Goal: Information Seeking & Learning: Find specific fact

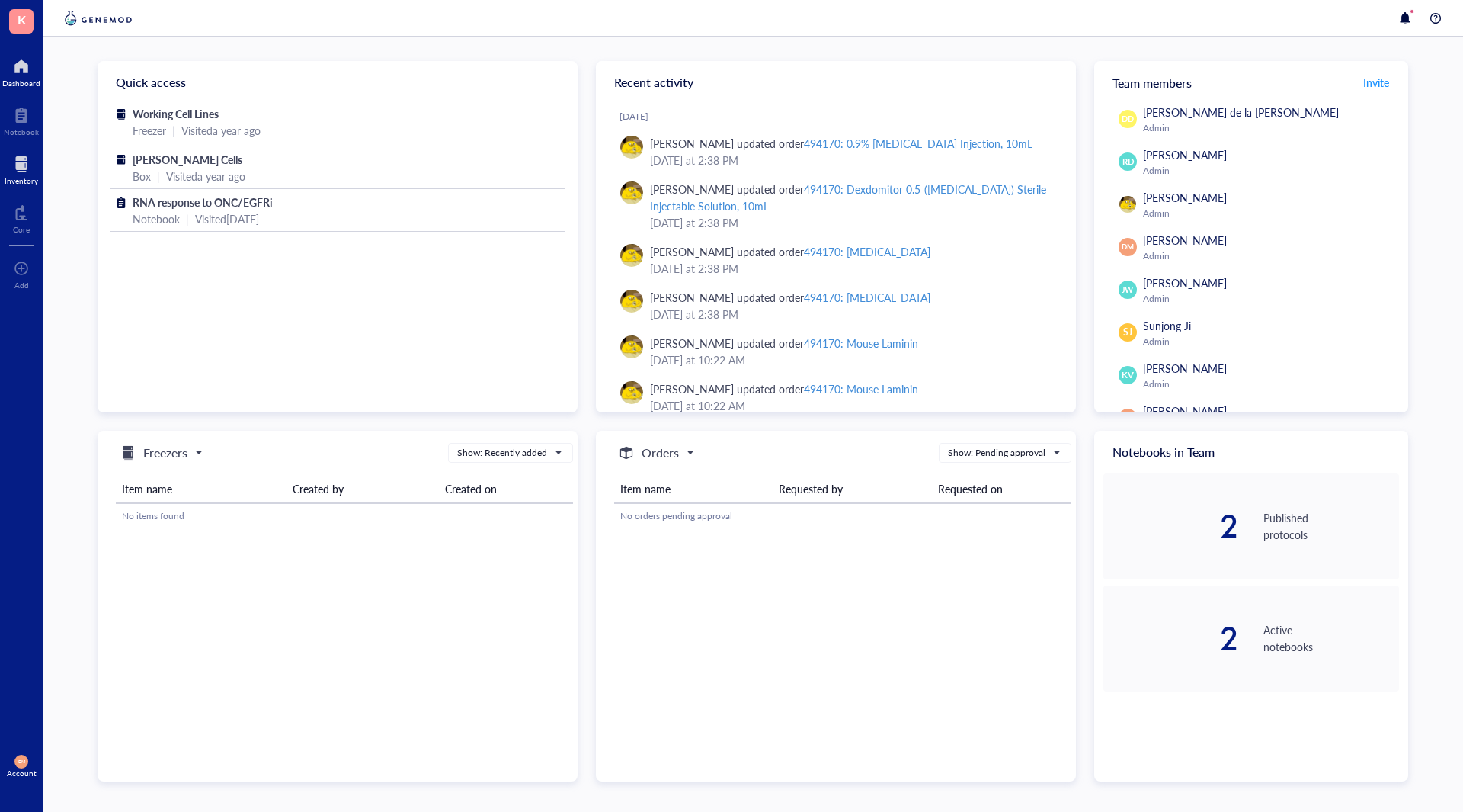
click at [8, 158] on div at bounding box center [22, 163] width 34 height 24
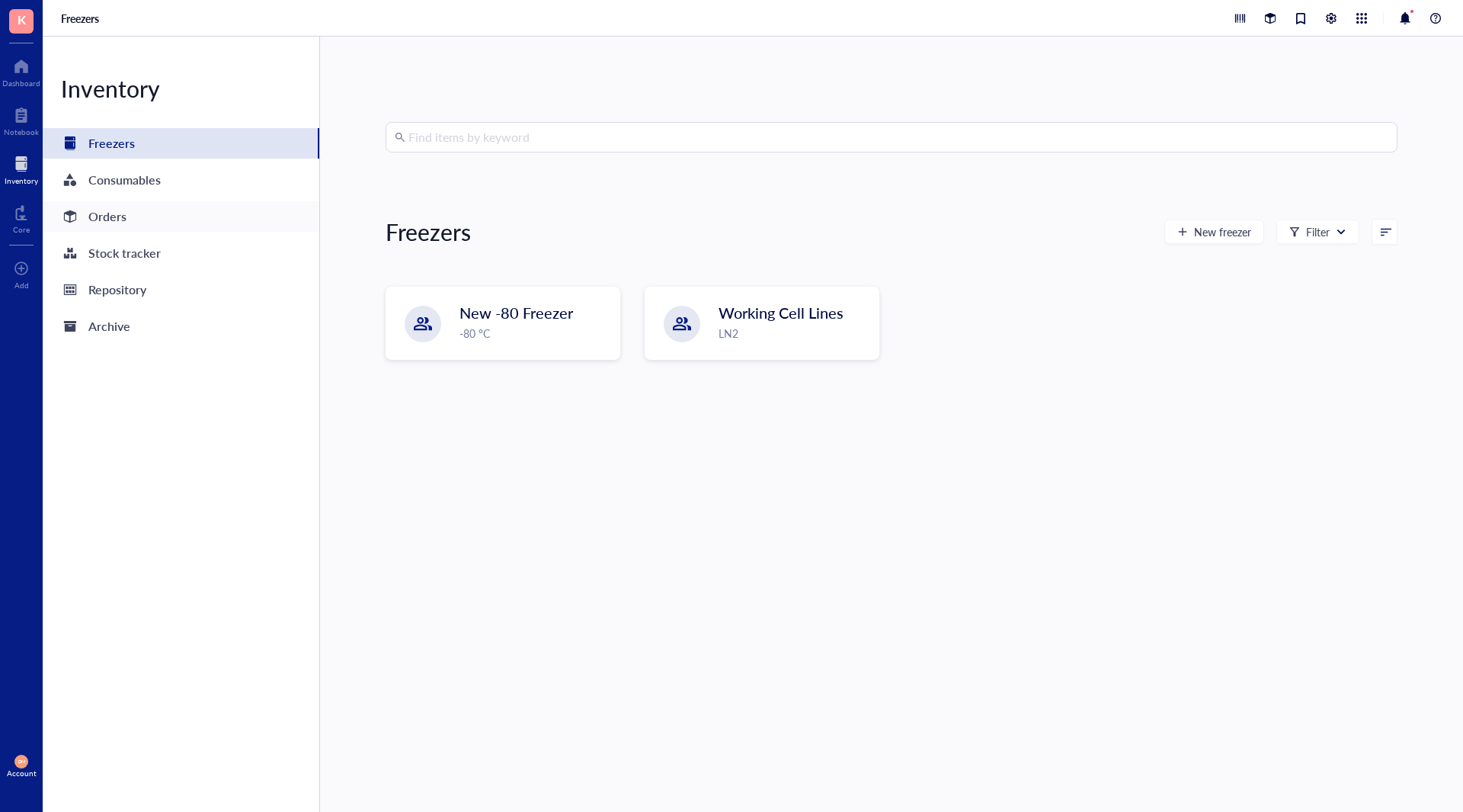
click at [122, 216] on div "Orders" at bounding box center [107, 216] width 38 height 22
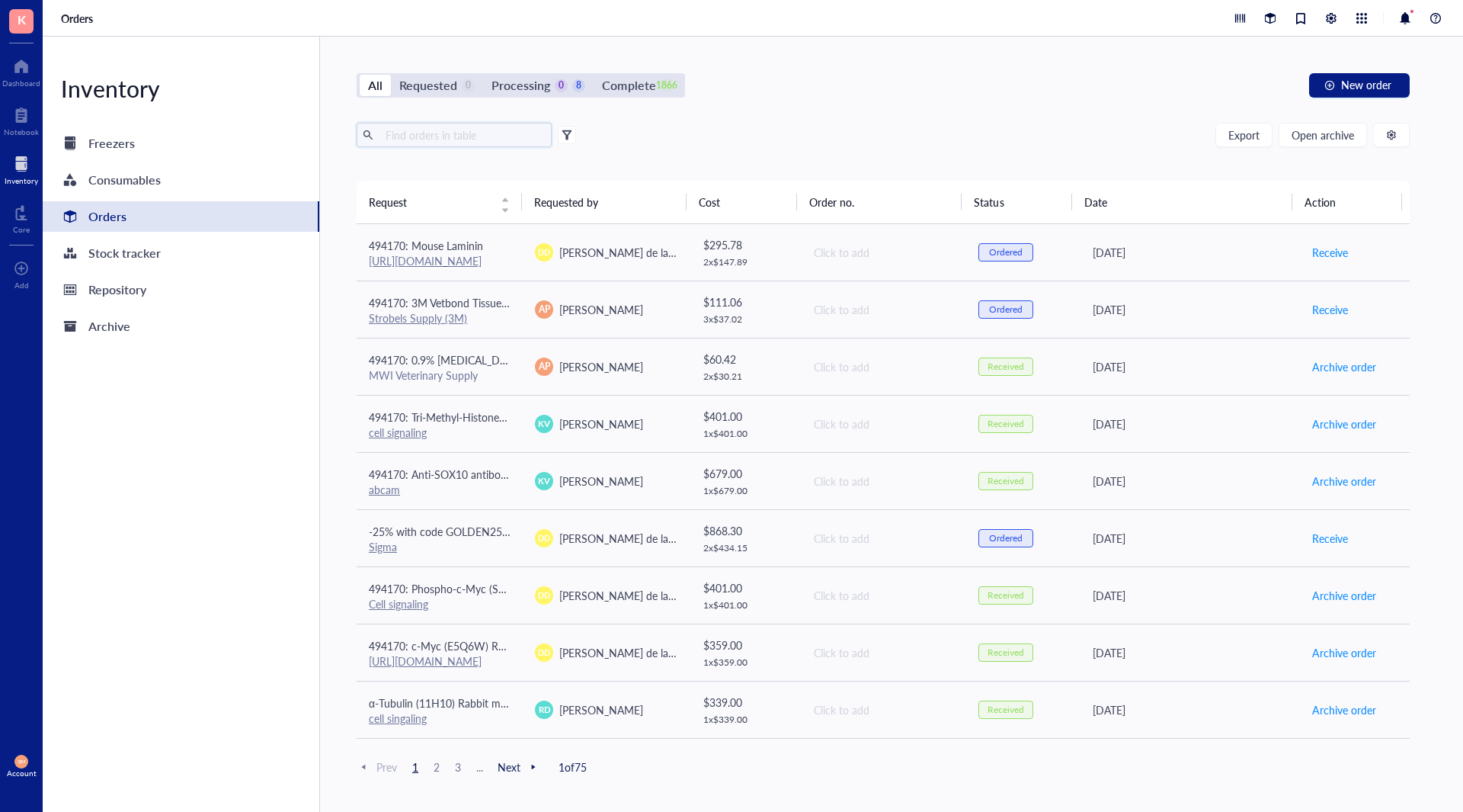
click at [455, 132] on input "text" at bounding box center [463, 134] width 166 height 23
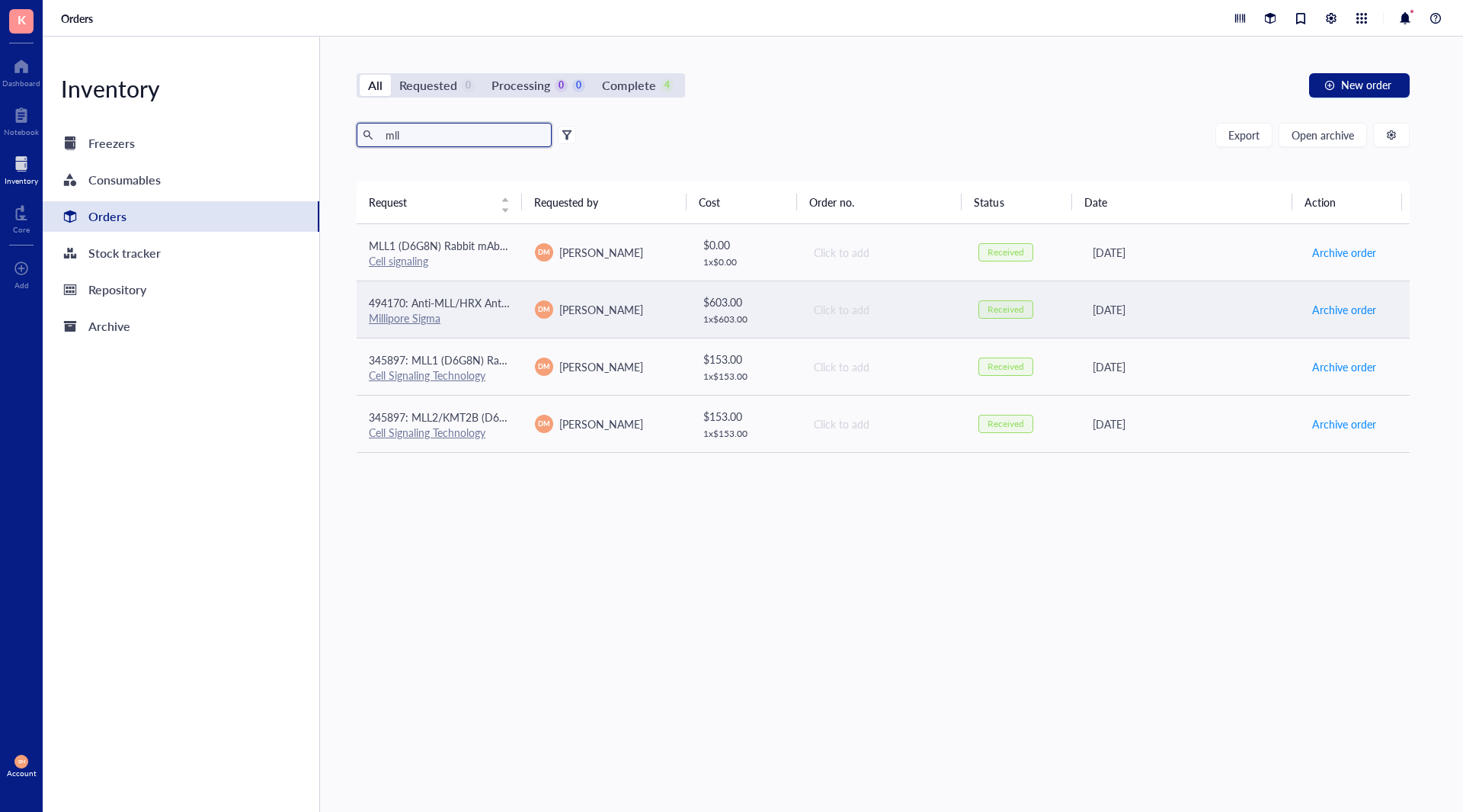
click at [472, 298] on span "494170: Anti-MLL/HRX Antibody, NT., clone N4.4" at bounding box center [486, 302] width 236 height 15
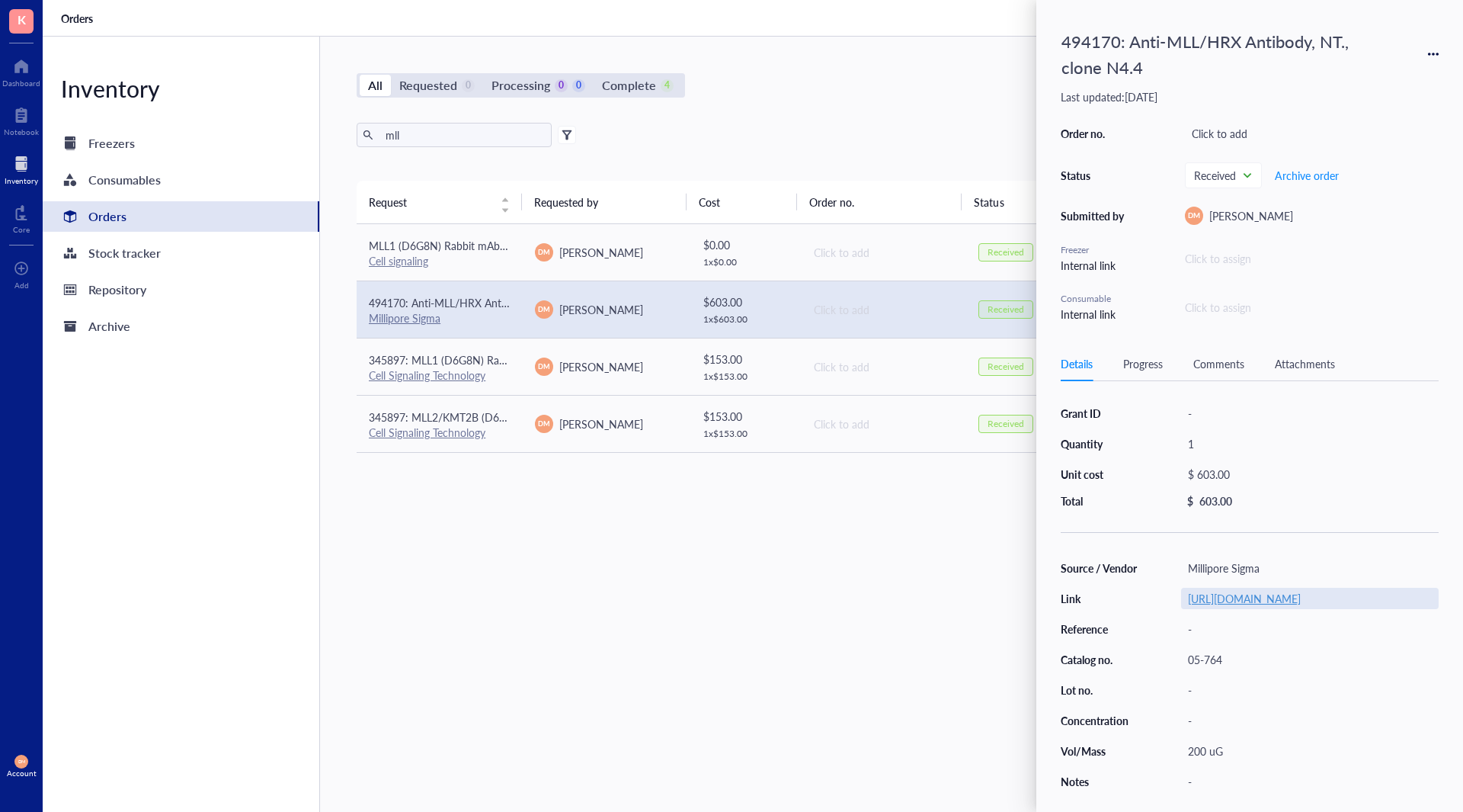
click at [1225, 605] on link "[URL][DOMAIN_NAME]" at bounding box center [1244, 598] width 113 height 15
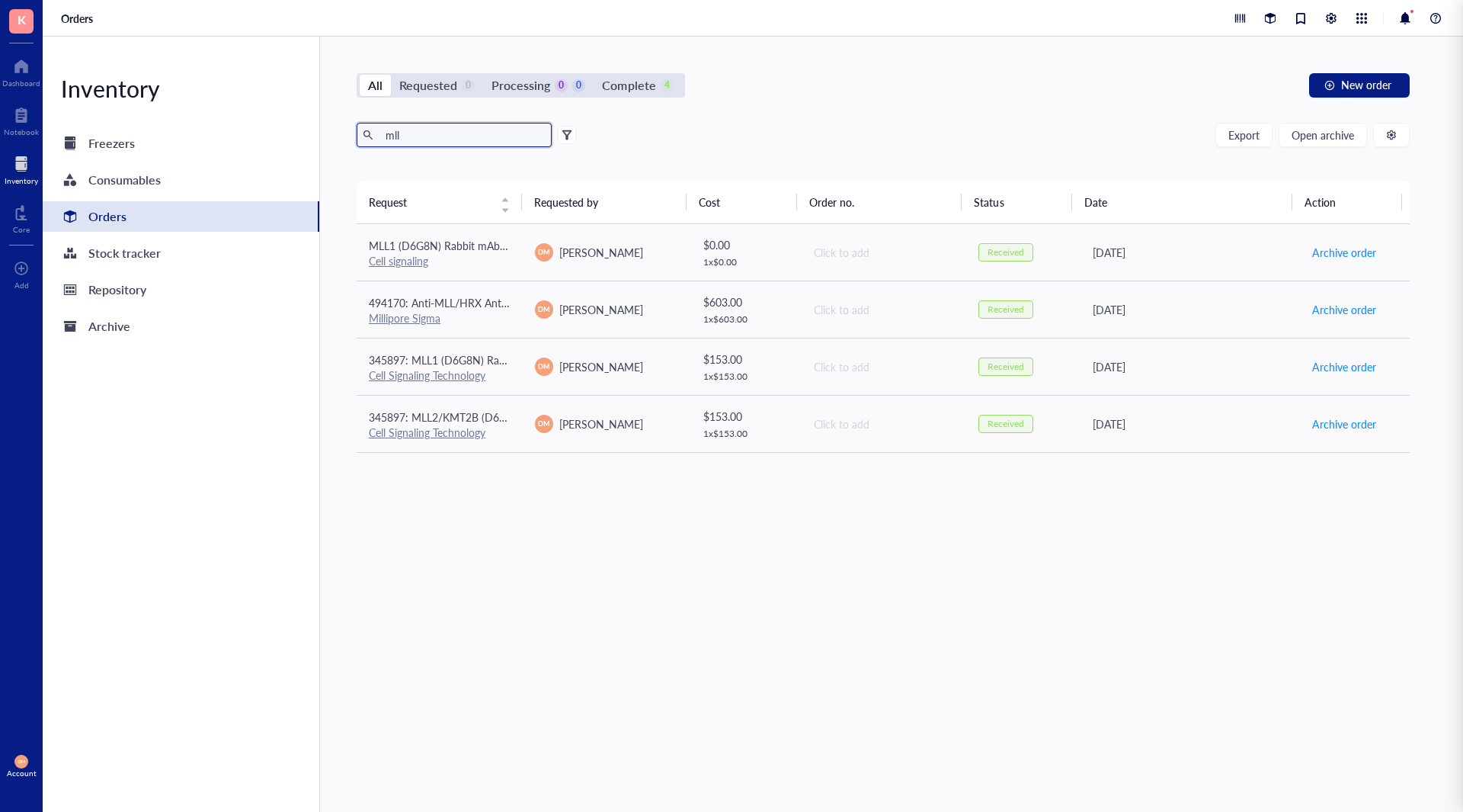
drag, startPoint x: 405, startPoint y: 138, endPoint x: 366, endPoint y: 140, distance: 39.1
click at [366, 140] on span "mll" at bounding box center [454, 134] width 195 height 24
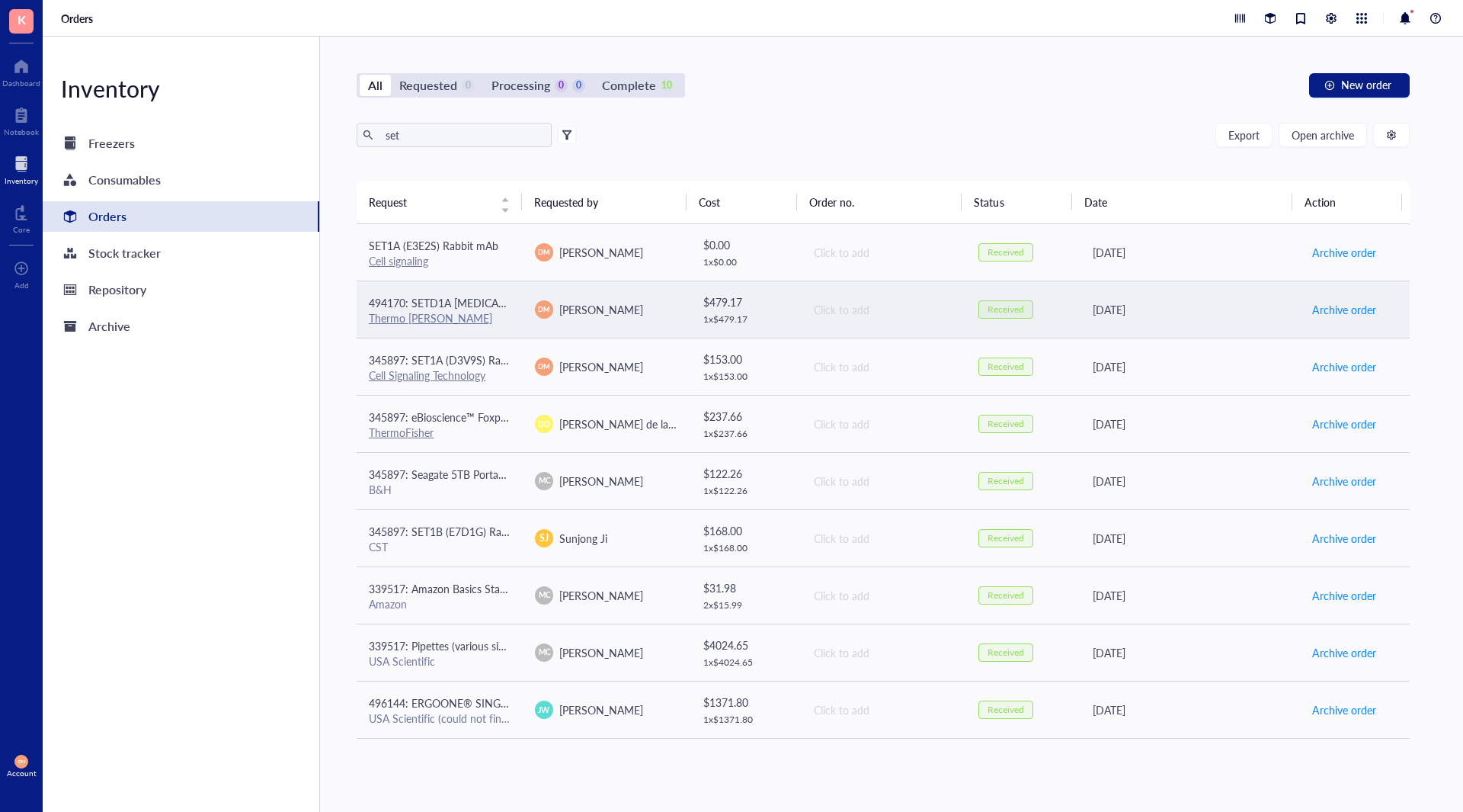
click at [605, 311] on span "[PERSON_NAME]" at bounding box center [601, 309] width 84 height 15
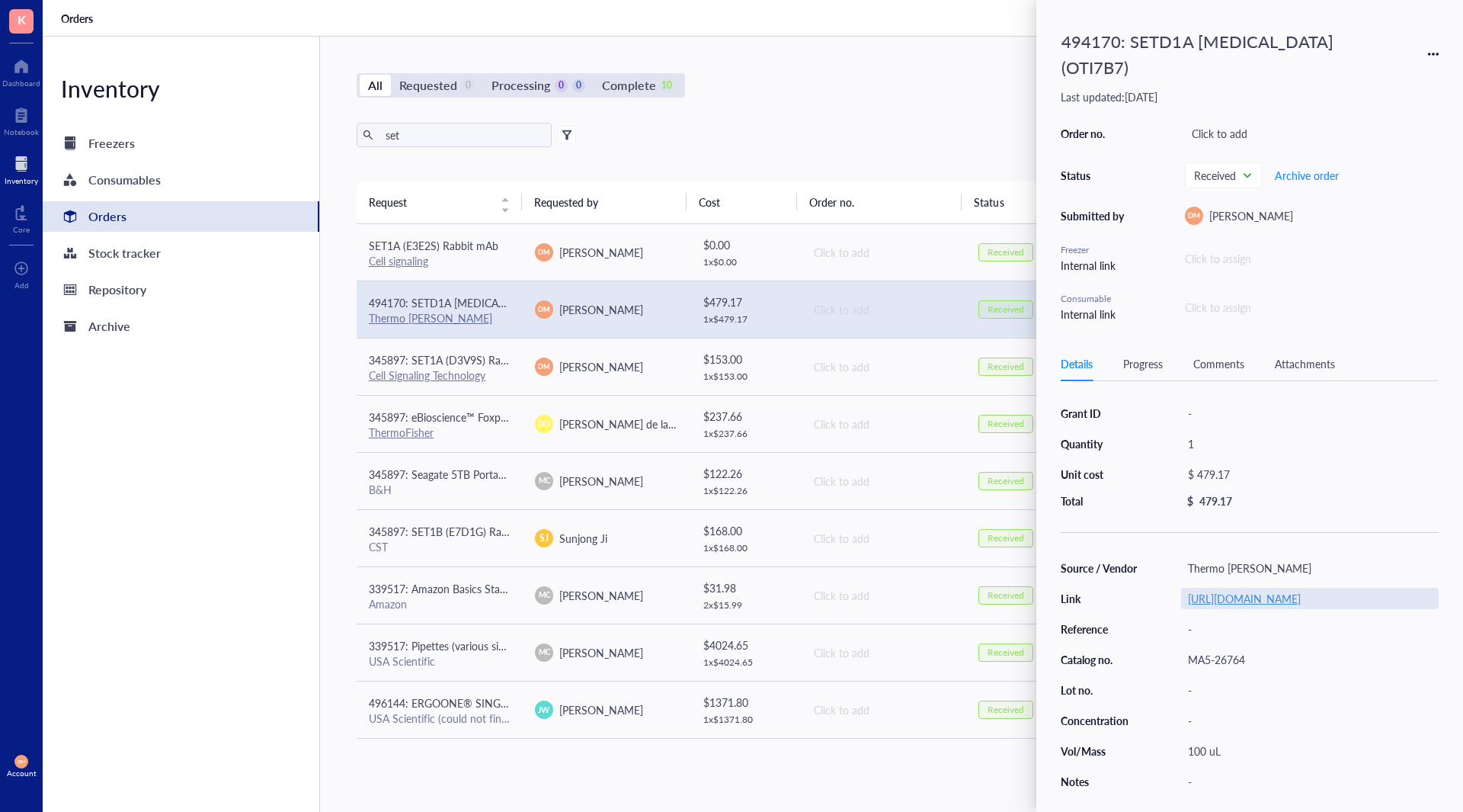
click at [1272, 603] on link "[URL][DOMAIN_NAME]" at bounding box center [1244, 598] width 113 height 15
click at [913, 84] on div "All Requested 0 Processing 0 0 Complete 10 New order" at bounding box center [883, 85] width 1053 height 24
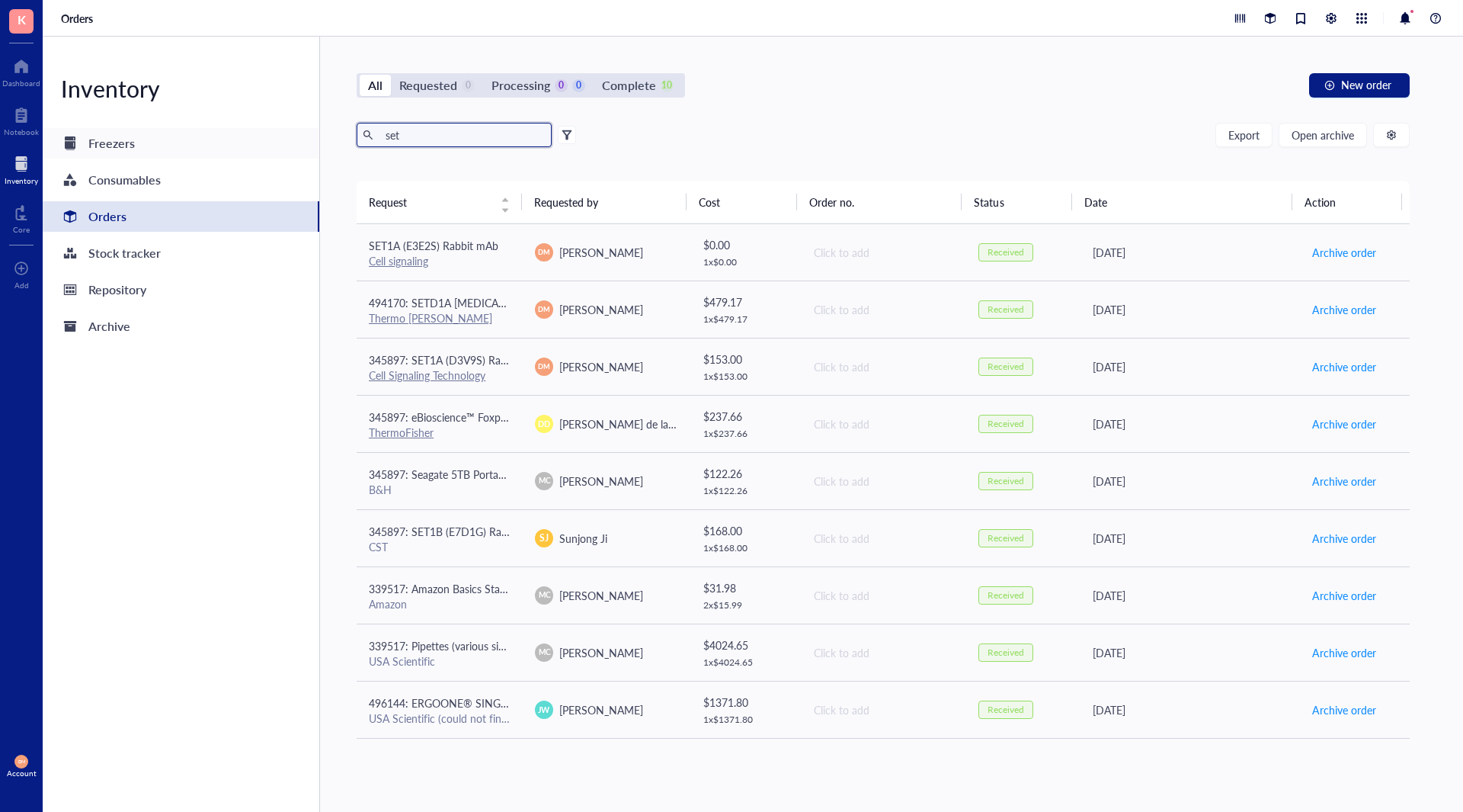
drag, startPoint x: 233, startPoint y: 132, endPoint x: 217, endPoint y: 132, distance: 16.0
click at [217, 132] on div "Inventory Freezers Consumables Orders Stock tracker Repository Archive All Requ…" at bounding box center [752, 423] width 1420 height 775
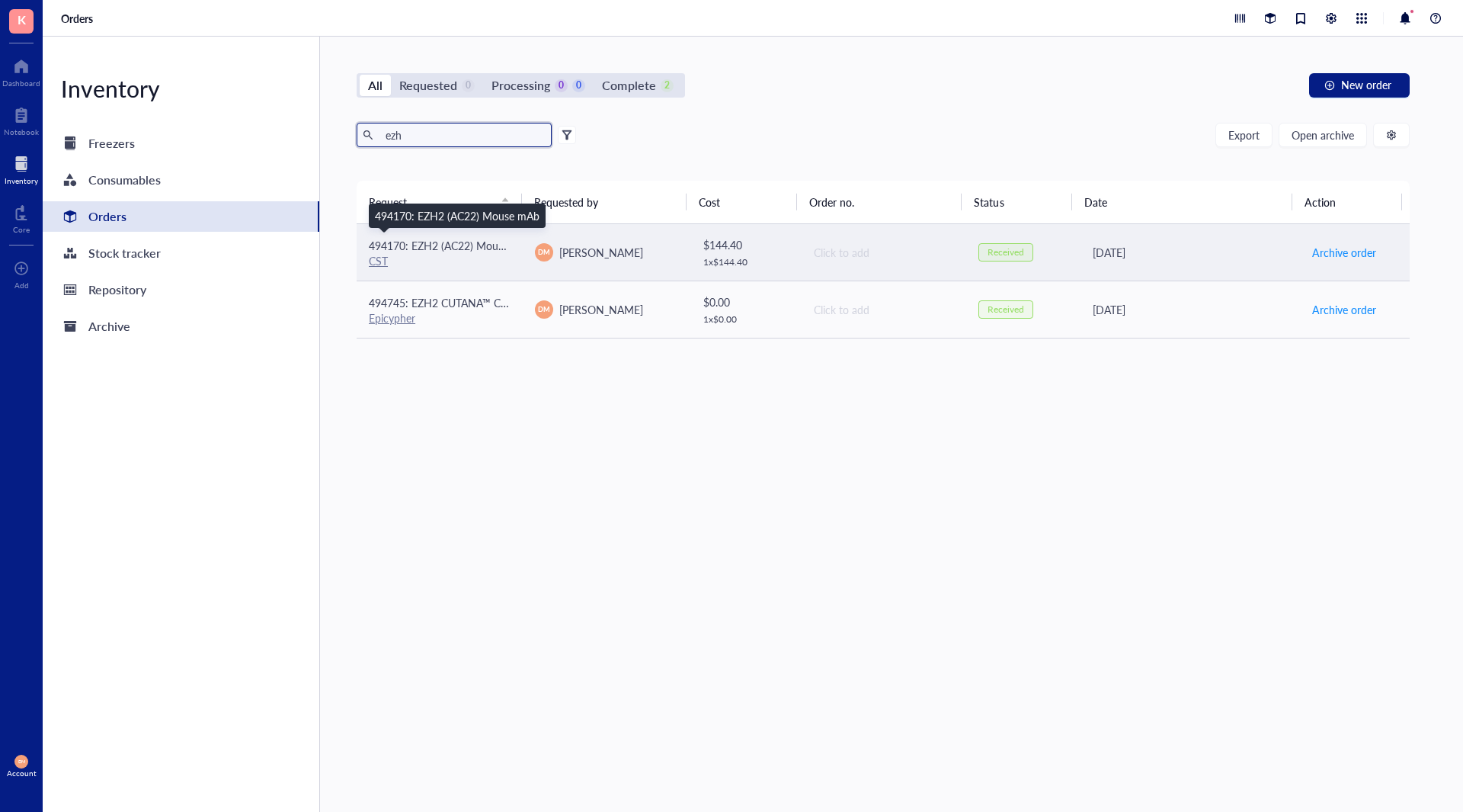
type input "ezh"
click at [427, 241] on span "494170: EZH2 (AC22) Mouse mAb" at bounding box center [451, 245] width 165 height 15
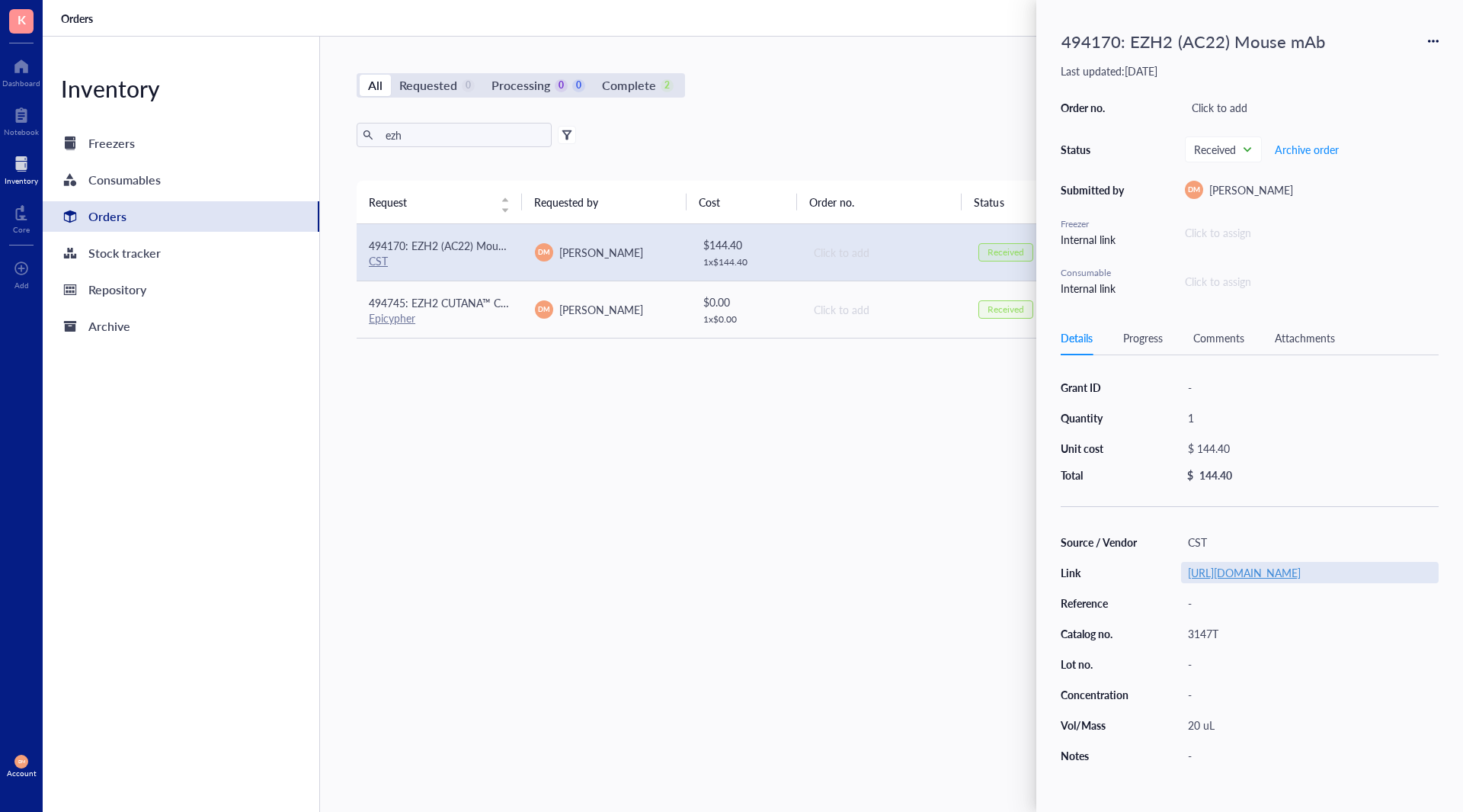
click at [1263, 579] on link "[URL][DOMAIN_NAME]" at bounding box center [1244, 572] width 113 height 15
click at [846, 58] on div "All Requested 0 Processing 0 0 Complete 2 New order ezh Export Open archive Req…" at bounding box center [884, 423] width 1127 height 775
